Goal: Task Accomplishment & Management: Use online tool/utility

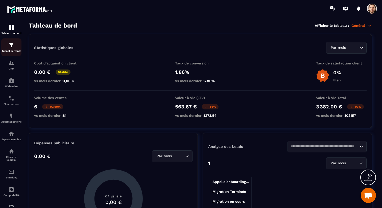
click at [11, 52] on p "Tunnel de vente" at bounding box center [11, 50] width 20 height 3
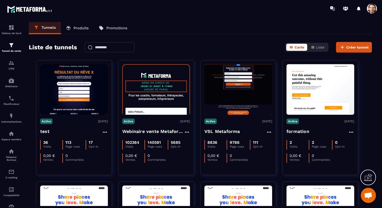
click at [85, 26] on p "Produits" at bounding box center [80, 28] width 15 height 5
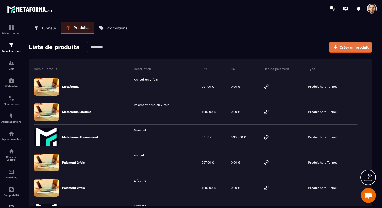
click at [359, 49] on span "Créer un produit" at bounding box center [353, 47] width 29 height 5
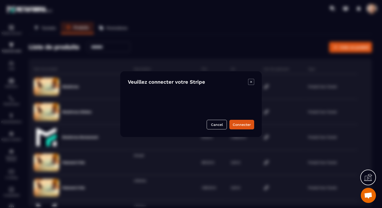
click at [252, 81] on icon "Modal window" at bounding box center [251, 82] width 6 height 6
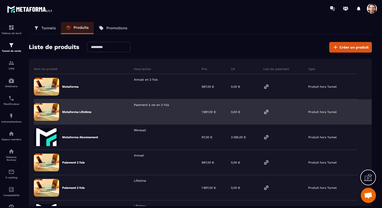
click at [265, 109] on icon at bounding box center [266, 112] width 6 height 6
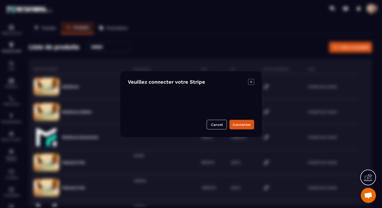
click at [252, 81] on icon "Modal window" at bounding box center [251, 82] width 6 height 6
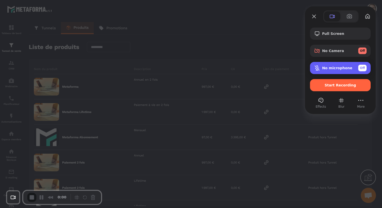
click at [328, 70] on div "No microphone Off" at bounding box center [344, 68] width 44 height 7
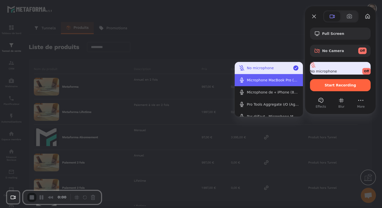
click at [269, 77] on \(Built-in\) "Microphone MacBook Pro (Built-in)" at bounding box center [268, 80] width 68 height 12
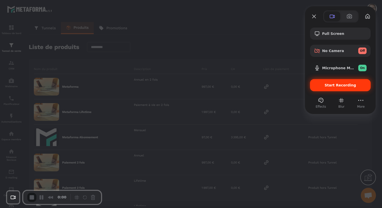
click at [324, 84] on span "Start Recording" at bounding box center [340, 85] width 53 height 4
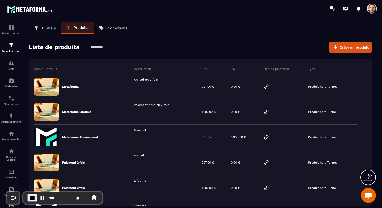
click at [373, 12] on span at bounding box center [371, 9] width 10 height 10
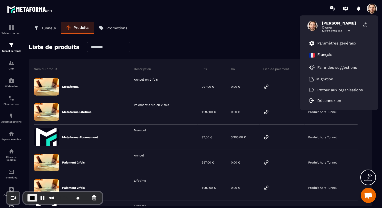
click at [228, 44] on div "Liste de produits Créer un produit" at bounding box center [200, 47] width 343 height 11
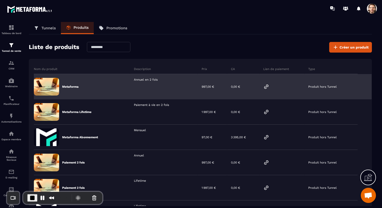
click at [266, 89] on icon at bounding box center [266, 87] width 6 height 6
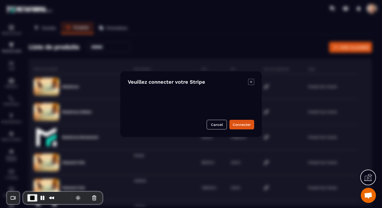
click at [252, 81] on icon "Modal window" at bounding box center [251, 82] width 6 height 6
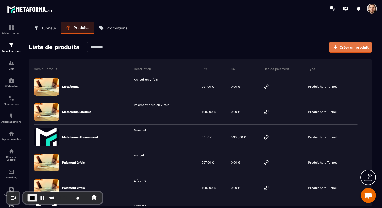
click at [346, 49] on span "Créer un produit" at bounding box center [353, 47] width 29 height 5
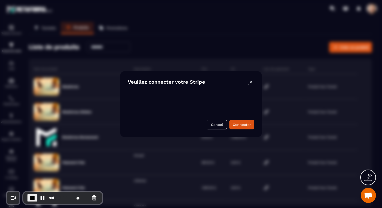
click at [254, 81] on div "Veuillez connecter votre Stripe Cancel Connecter" at bounding box center [190, 104] width 141 height 66
click at [250, 79] on icon "Modal window" at bounding box center [251, 82] width 6 height 6
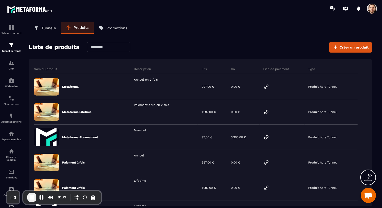
click at [374, 10] on span at bounding box center [371, 9] width 10 height 10
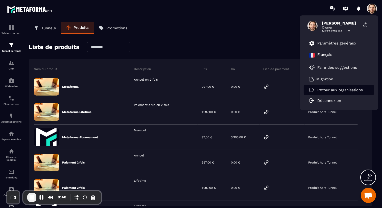
click at [334, 87] on li "Retour aux organisations" at bounding box center [338, 90] width 70 height 11
click at [334, 94] on li "Retour aux organisations" at bounding box center [338, 90] width 70 height 11
click at [335, 90] on p "Retour aux organisations" at bounding box center [339, 90] width 45 height 5
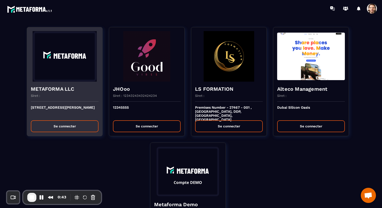
click at [74, 76] on img at bounding box center [65, 56] width 68 height 50
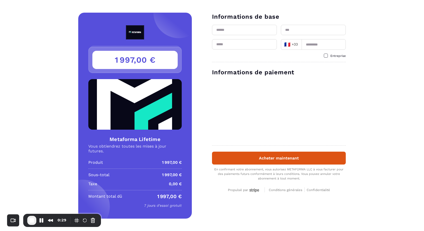
click at [127, 31] on img at bounding box center [134, 32] width 41 height 14
